Goal: Task Accomplishment & Management: Manage account settings

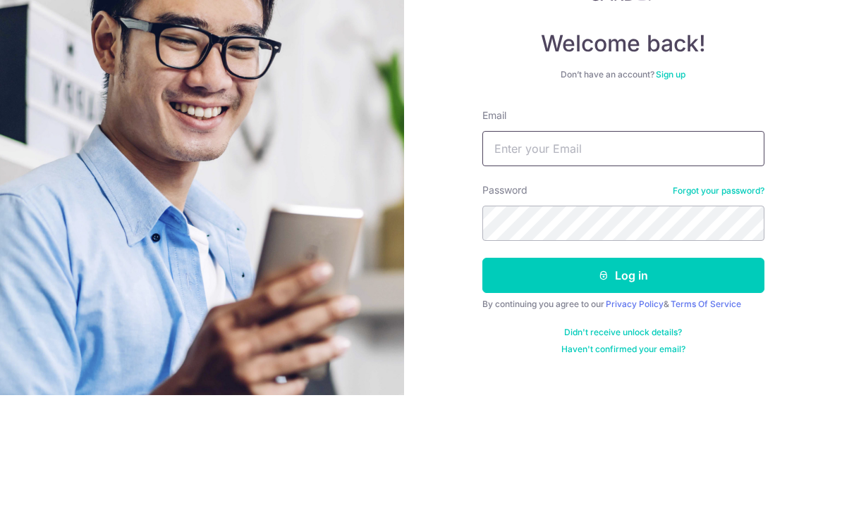
type input "[PERSON_NAME][EMAIL_ADDRESS][DOMAIN_NAME]"
click at [622, 375] on button "Log in" at bounding box center [623, 392] width 282 height 35
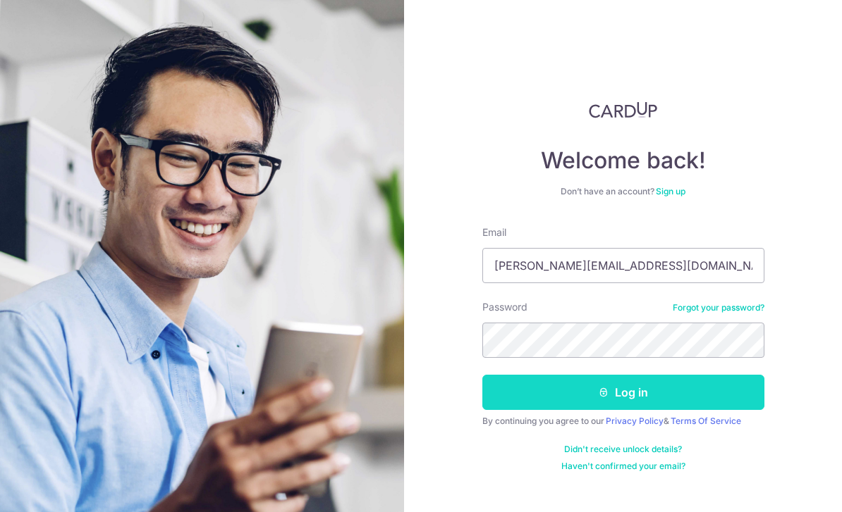
click at [632, 375] on button "Log in" at bounding box center [623, 392] width 282 height 35
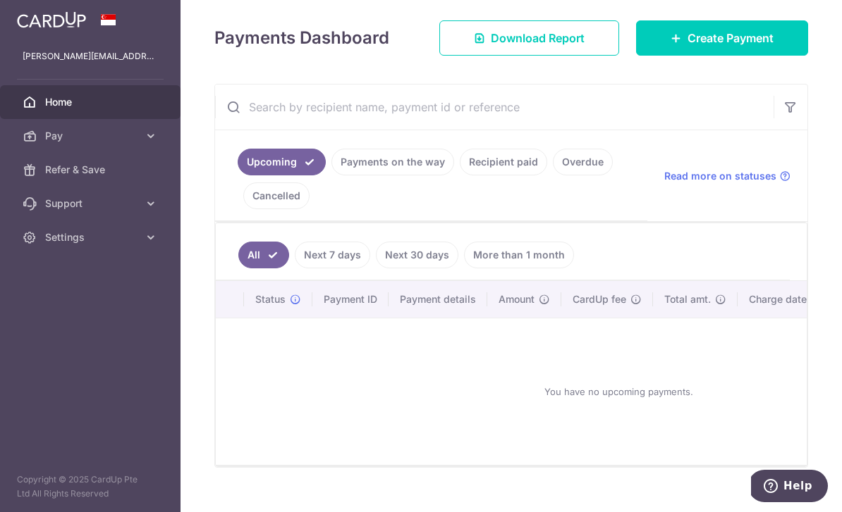
click at [331, 176] on link "Payments on the way" at bounding box center [392, 162] width 123 height 27
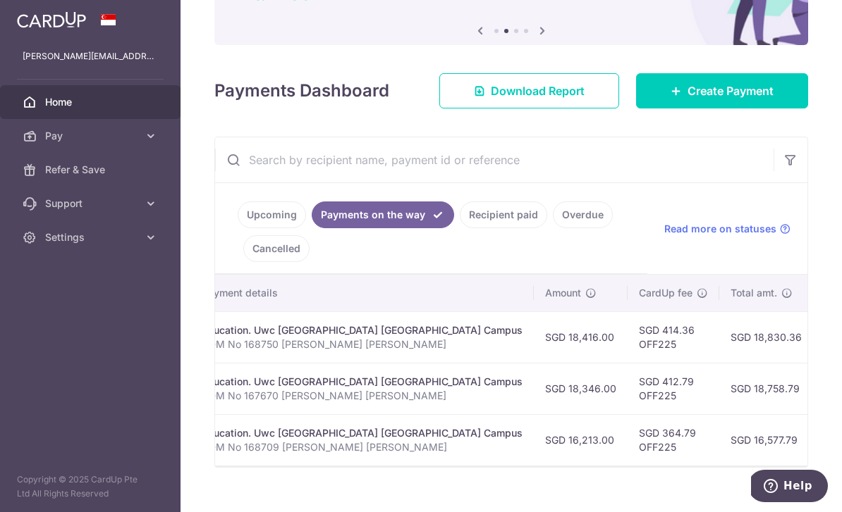
scroll to position [0, 294]
